Goal: Feedback & Contribution: Leave review/rating

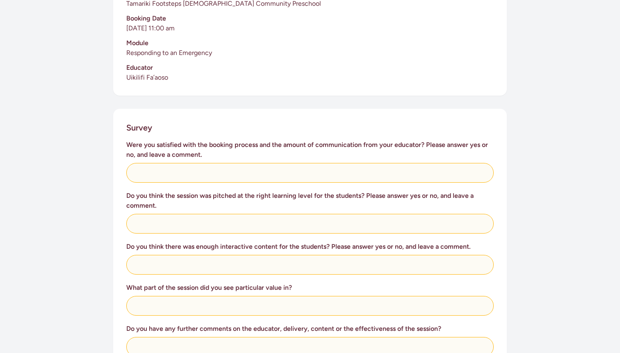
scroll to position [237, 0]
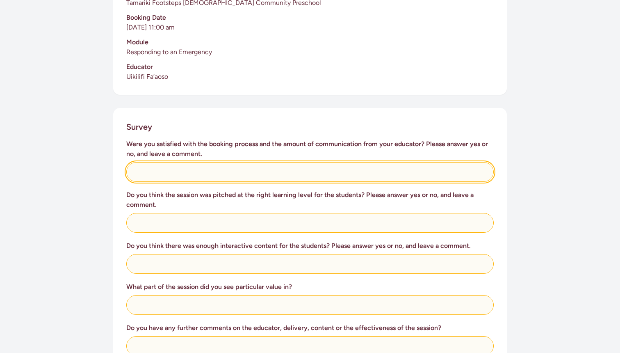
click at [154, 165] on input "text" at bounding box center [310, 172] width 368 height 20
type input "W"
type input "We were satisfied, after clarifying some of the process that was misunderstood."
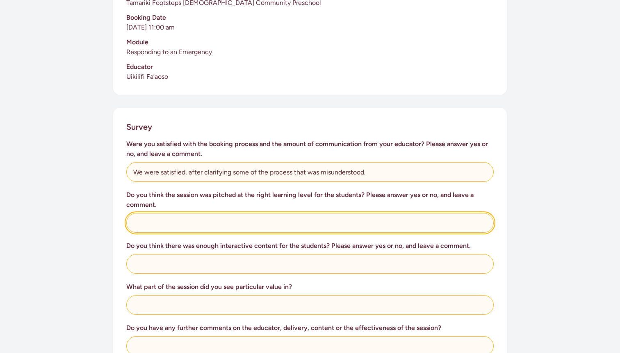
click at [158, 217] on input "text" at bounding box center [310, 223] width 368 height 20
type input "Absolutely, the session was appropriate and engaging."
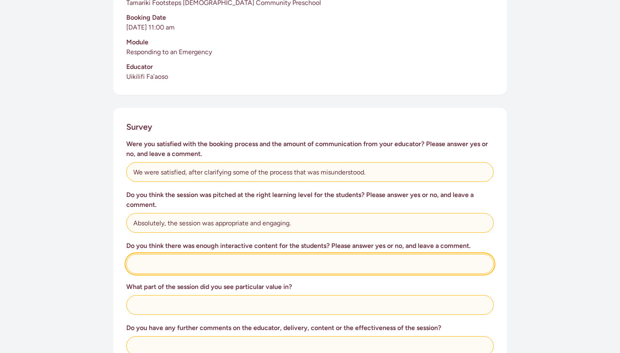
click at [146, 257] on input "text" at bounding box center [310, 264] width 368 height 20
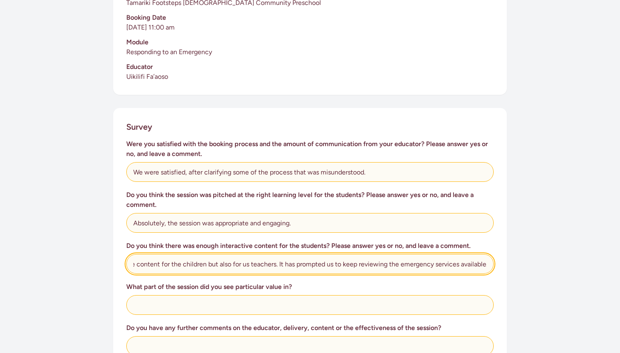
scroll to position [0, 79]
type input "We enjoyed the interactive content for the children but also for us teachers. I…"
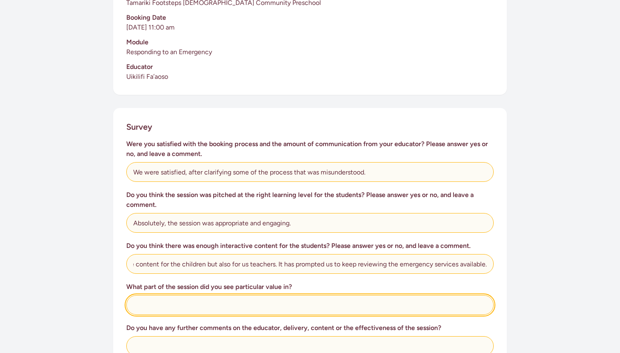
click at [154, 297] on input "text" at bounding box center [310, 305] width 368 height 20
type input "To be honest we felt all parts of the session was very"
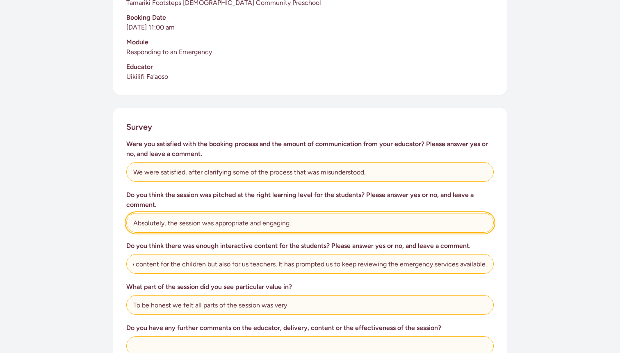
click at [291, 214] on input "Absolutely, the session was appropriate and engaging." at bounding box center [310, 223] width 368 height 20
type input "Absolutely, the session was appropriate."
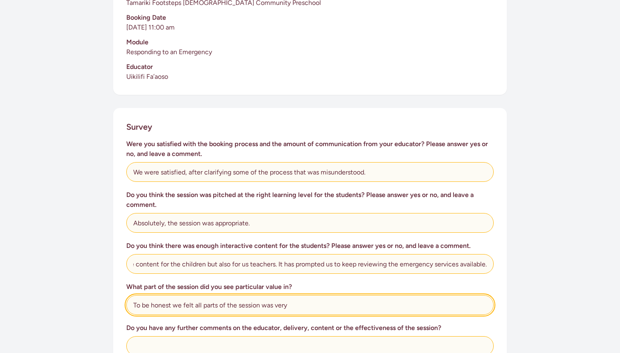
click at [291, 295] on input "To be honest we felt all parts of the session was very" at bounding box center [310, 305] width 368 height 20
click at [341, 296] on input "To be honest we felt all parts of the session was very engaging and the childre…" at bounding box center [310, 305] width 368 height 20
click at [435, 296] on input "To be honest we felt all parts of the session was very engaging and it held the…" at bounding box center [310, 305] width 368 height 20
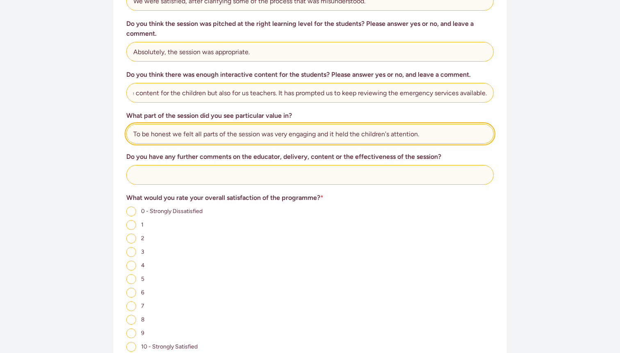
scroll to position [414, 0]
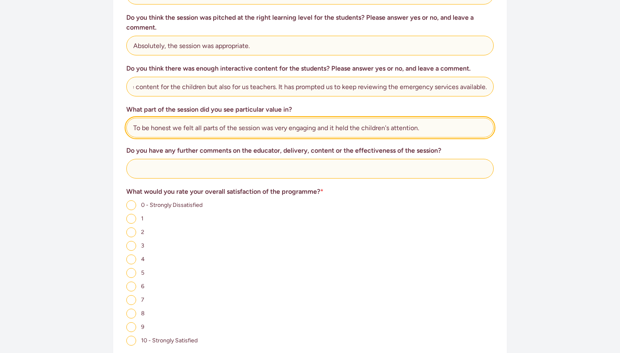
type input "To be honest we felt all parts of the session was very engaging and it held the…"
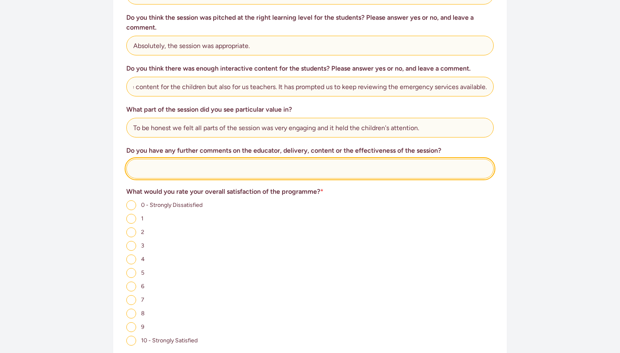
click at [163, 161] on input "text" at bounding box center [310, 169] width 368 height 20
click at [448, 159] on input "Well done to our educator and [GEOGRAPHIC_DATA][PERSON_NAME]. The Props was a h…" at bounding box center [310, 169] width 368 height 20
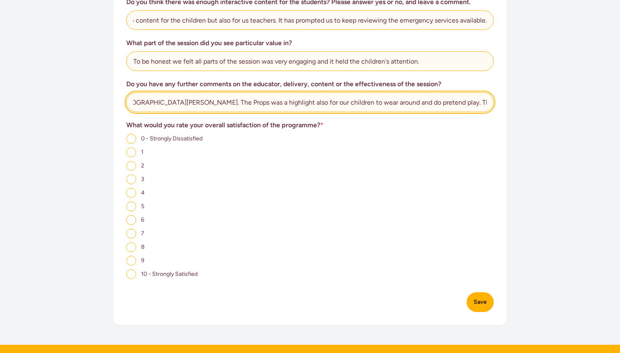
scroll to position [487, 0]
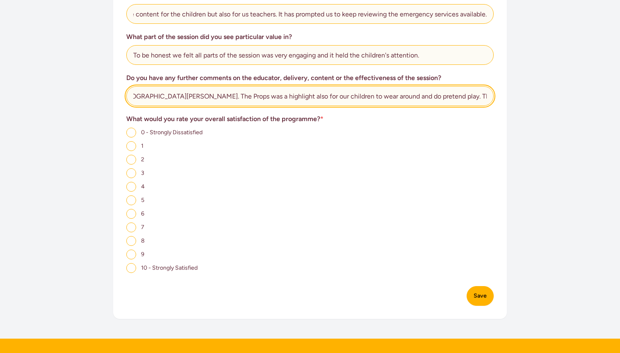
type input "Well done to our educator and [GEOGRAPHIC_DATA][PERSON_NAME]. The Props was a h…"
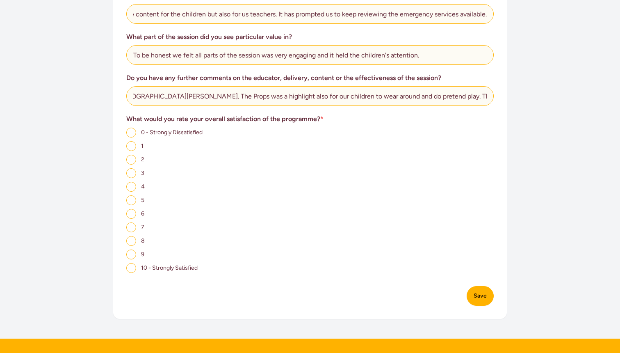
click at [130, 263] on input "10 - Strongly Satisfied" at bounding box center [131, 268] width 10 height 10
radio input "true"
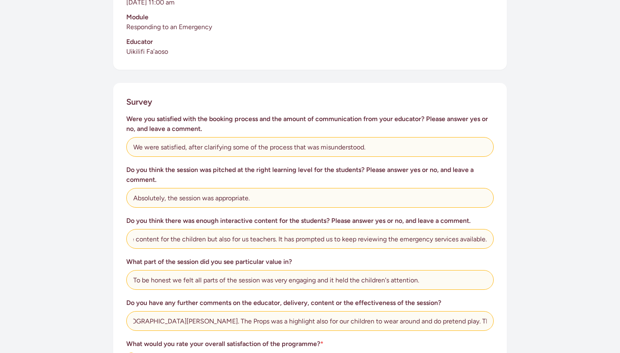
scroll to position [263, 0]
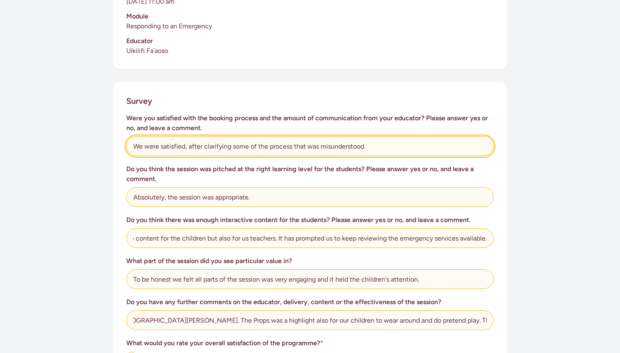
click at [374, 137] on input "We were satisfied, after clarifying some of the process that was misunderstood." at bounding box center [310, 146] width 368 height 20
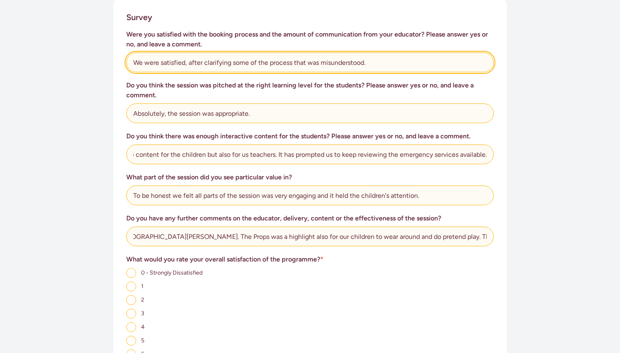
scroll to position [0, 0]
type input "We were satisfied, after clarifying some of the process that was misunderstood."
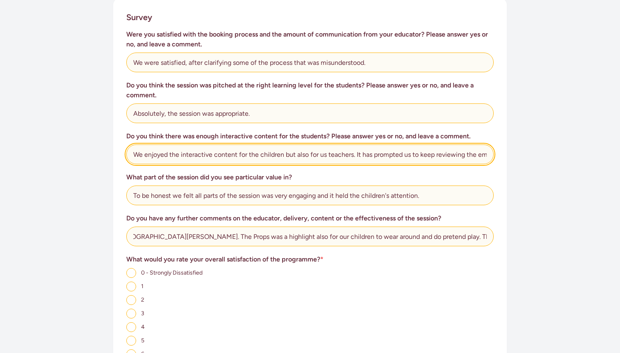
click at [248, 144] on input "We enjoyed the interactive content for the children but also for us teachers. I…" at bounding box center [310, 154] width 368 height 20
type input "We enjoyed the interactive content with the children but also for us teachers. …"
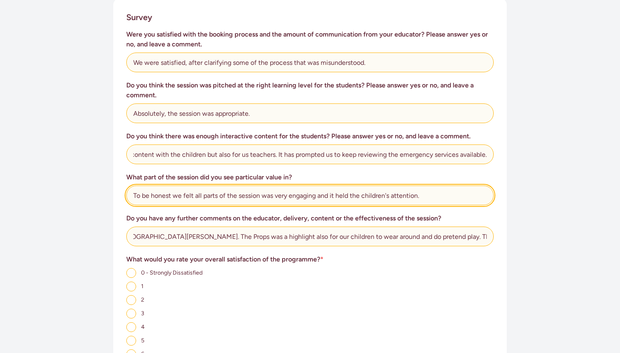
click at [424, 187] on input "To be honest we felt all parts of the session was very engaging and it held the…" at bounding box center [310, 195] width 368 height 20
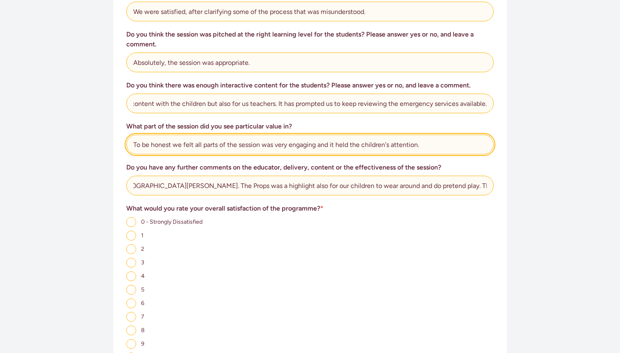
scroll to position [398, 0]
type input "To be honest we felt all parts of the session was very engaging and it held the…"
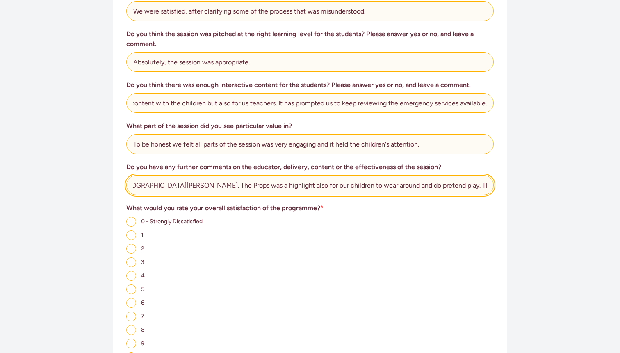
click at [489, 176] on input "Well done to our educator and [GEOGRAPHIC_DATA][PERSON_NAME]. The Props was a h…" at bounding box center [310, 185] width 368 height 20
click at [396, 176] on input "Well done to our educator and [GEOGRAPHIC_DATA][PERSON_NAME]. The Props was a h…" at bounding box center [310, 185] width 368 height 20
click at [442, 176] on input "Well done to our educator and [GEOGRAPHIC_DATA][PERSON_NAME]. The Props was a h…" at bounding box center [310, 185] width 368 height 20
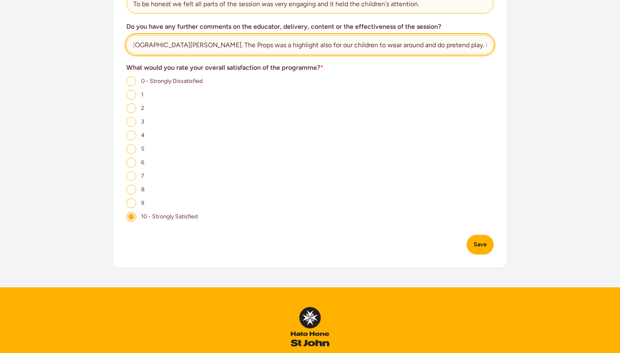
scroll to position [556, 0]
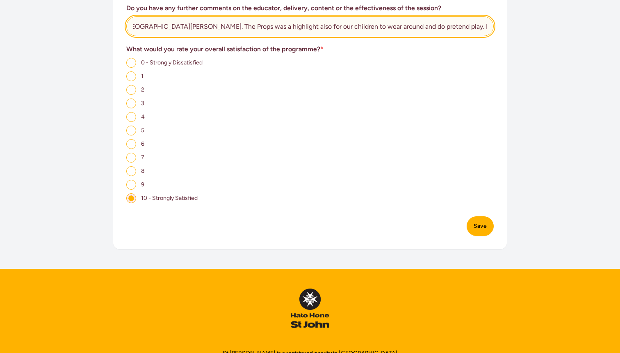
type input "Well done to our educator and [GEOGRAPHIC_DATA][PERSON_NAME]. The Props was a h…"
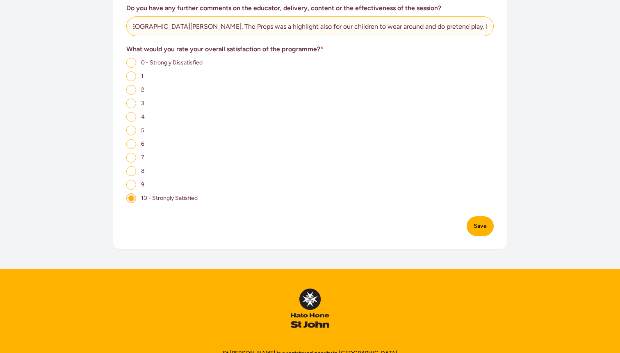
click at [480, 220] on button "Save" at bounding box center [480, 226] width 27 height 20
